Goal: Task Accomplishment & Management: Complete application form

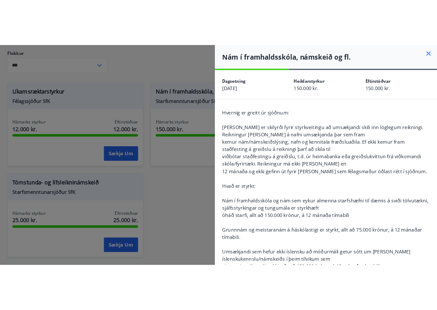
scroll to position [497, 0]
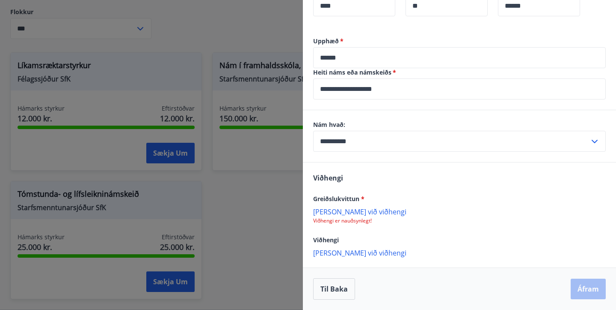
click at [346, 223] on p "Viðhengi er nauðsynlegt!" at bounding box center [459, 220] width 293 height 7
click at [342, 209] on p "[PERSON_NAME] við viðhengi" at bounding box center [459, 211] width 293 height 9
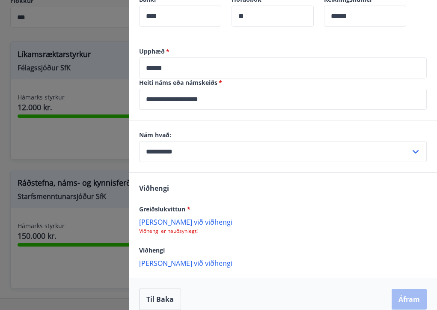
click at [185, 217] on p "[PERSON_NAME] við viðhengi" at bounding box center [283, 221] width 288 height 9
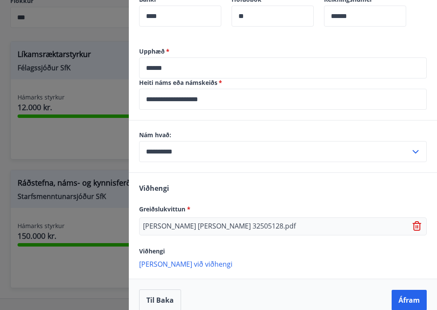
click at [238, 221] on p "[PERSON_NAME] [PERSON_NAME] 32505128.pdf" at bounding box center [219, 226] width 153 height 10
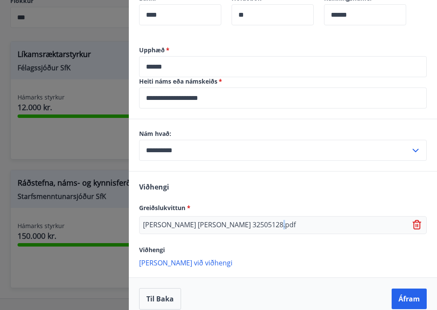
scroll to position [498, 0]
click at [256, 220] on p "[PERSON_NAME] [PERSON_NAME] 32505128.pdf" at bounding box center [219, 225] width 153 height 10
click at [411, 289] on button "Áfram" at bounding box center [409, 299] width 35 height 21
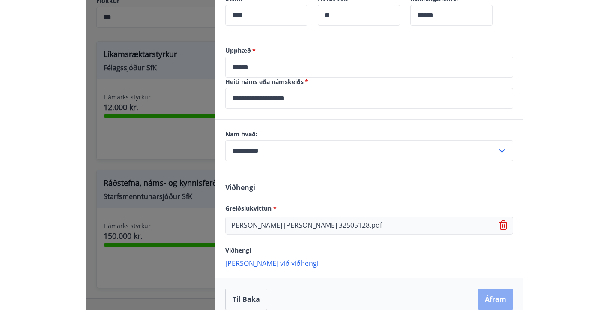
scroll to position [0, 0]
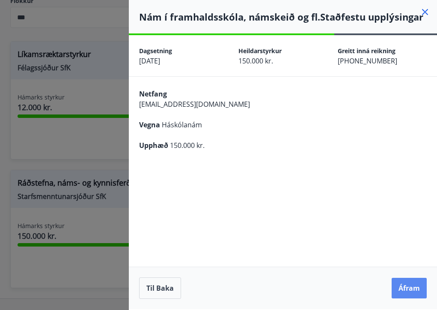
click at [406, 286] on button "Áfram" at bounding box center [409, 287] width 35 height 21
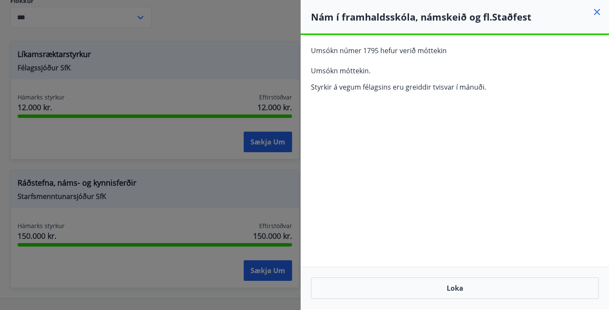
click at [598, 14] on icon at bounding box center [597, 12] width 6 height 6
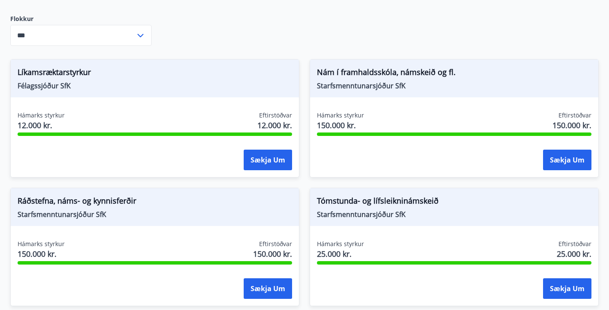
scroll to position [128, 0]
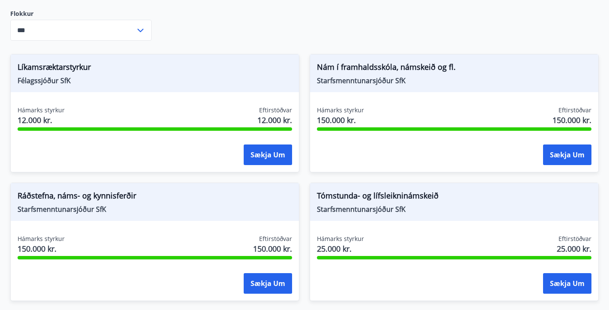
click at [405, 198] on span "Tómstunda- og lífsleikninámskeið" at bounding box center [454, 197] width 274 height 15
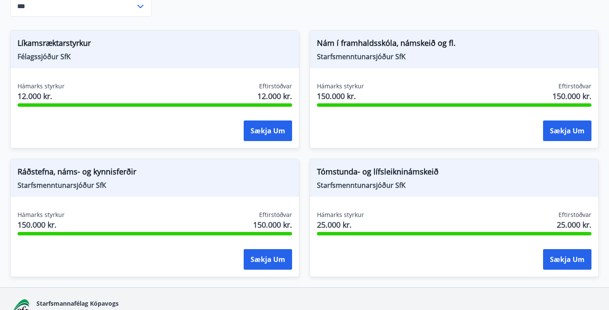
scroll to position [155, 0]
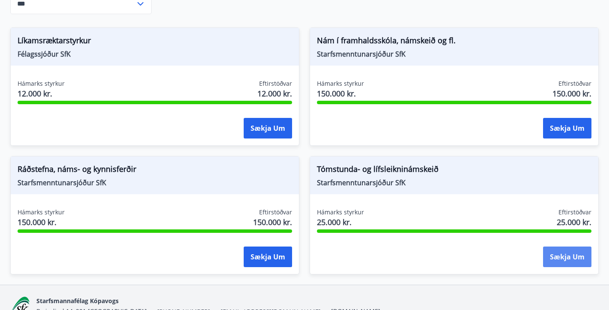
click at [567, 260] on button "Sækja um" at bounding box center [567, 256] width 48 height 21
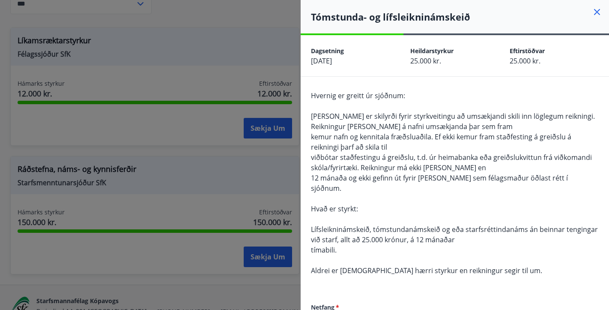
scroll to position [0, 0]
click at [600, 11] on icon at bounding box center [597, 12] width 10 height 10
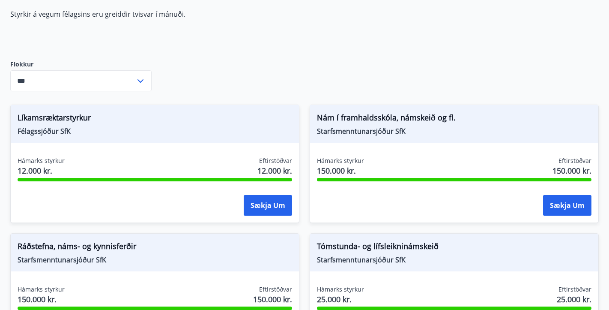
scroll to position [98, 0]
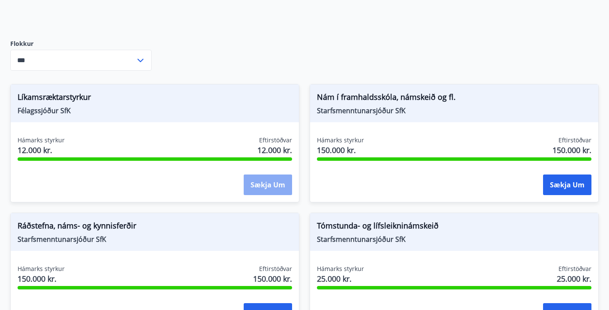
click at [257, 190] on button "Sækja um" at bounding box center [268, 184] width 48 height 21
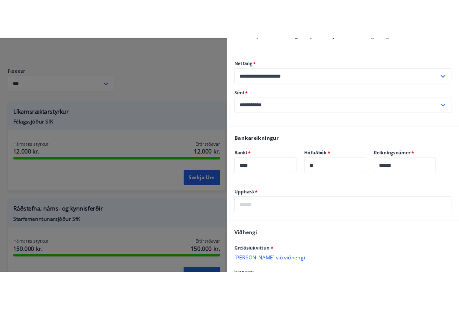
scroll to position [381, 0]
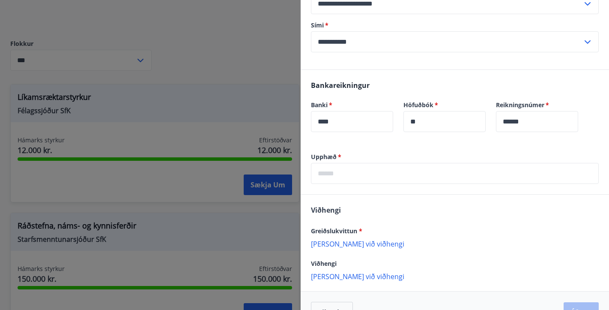
click at [365, 163] on input "text" at bounding box center [455, 173] width 288 height 21
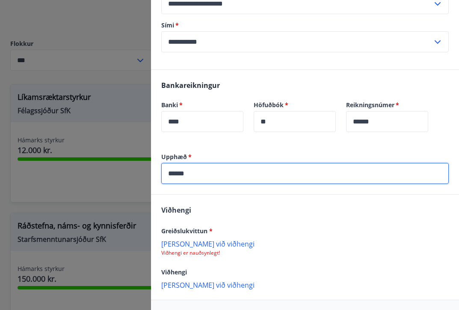
click at [198, 239] on p "[PERSON_NAME] við viðhengi" at bounding box center [305, 243] width 288 height 9
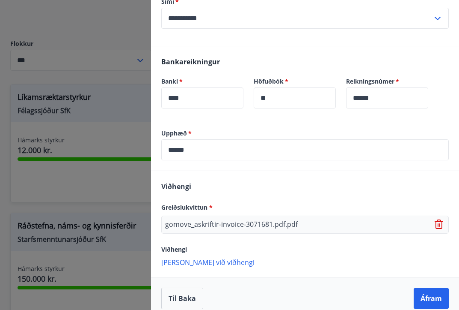
scroll to position [404, 0]
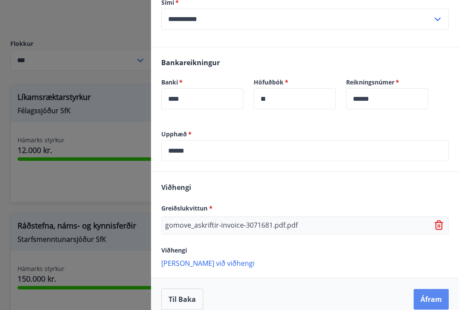
click at [434, 289] on button "Áfram" at bounding box center [431, 299] width 35 height 21
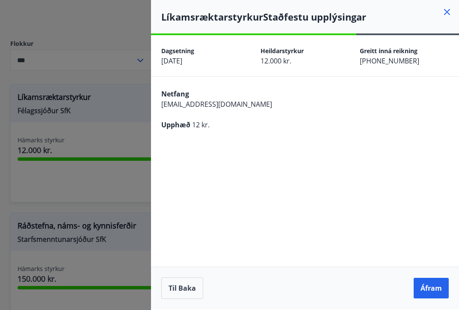
scroll to position [0, 0]
click at [176, 287] on button "Til baka" at bounding box center [182, 287] width 42 height 21
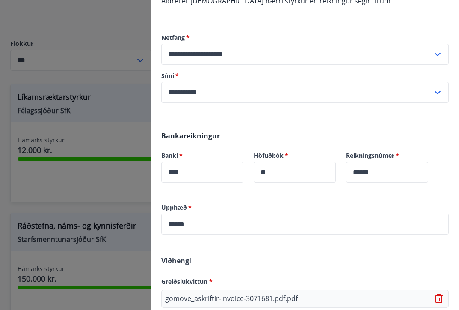
scroll to position [332, 0]
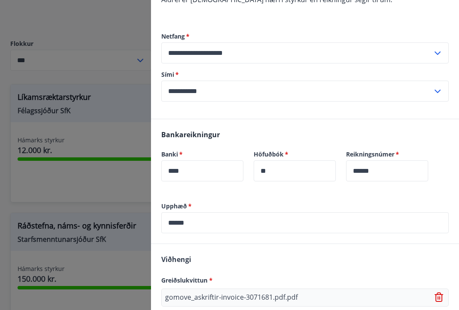
click at [223, 212] on input "******" at bounding box center [305, 222] width 288 height 21
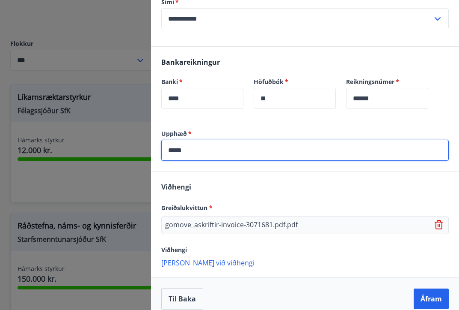
scroll to position [404, 0]
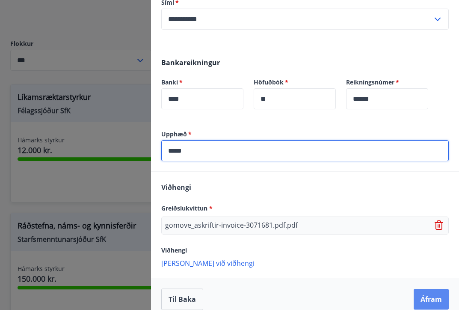
type input "*****"
click at [427, 290] on button "Áfram" at bounding box center [431, 299] width 35 height 21
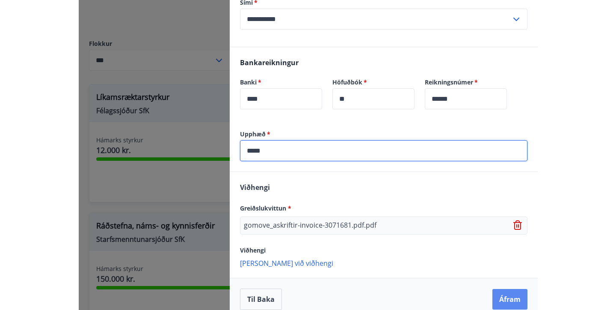
scroll to position [0, 0]
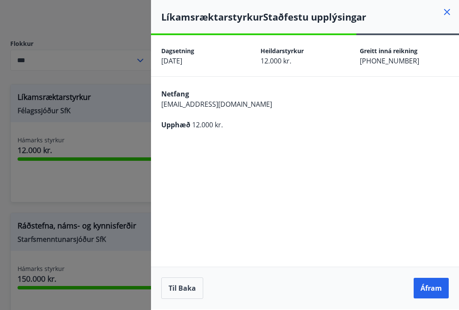
click at [427, 290] on button "Áfram" at bounding box center [431, 287] width 35 height 21
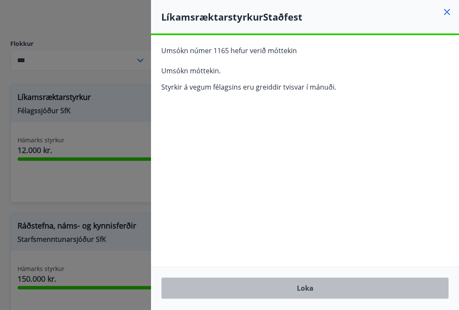
click at [413, 280] on button "Loka" at bounding box center [305, 287] width 288 height 21
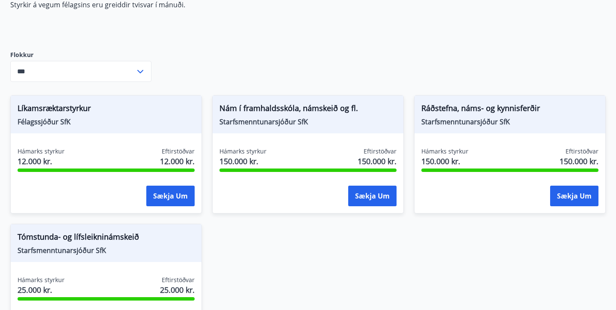
click at [342, 0] on p "Styrkir á vegum félagsins eru greiddir tvisvar í mánuði." at bounding box center [212, 4] width 404 height 9
